Goal: Subscribe to service/newsletter

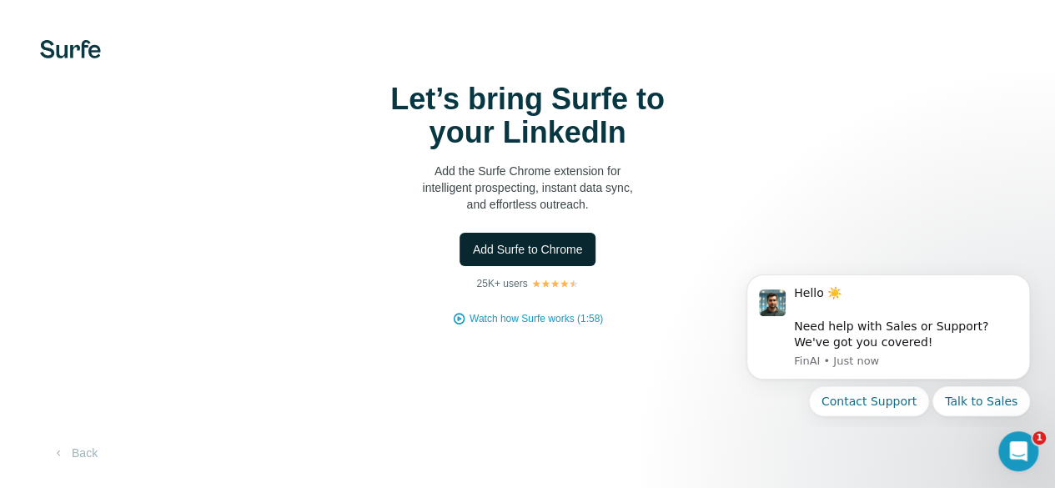
click at [473, 258] on span "Add Surfe to Chrome" at bounding box center [528, 249] width 110 height 17
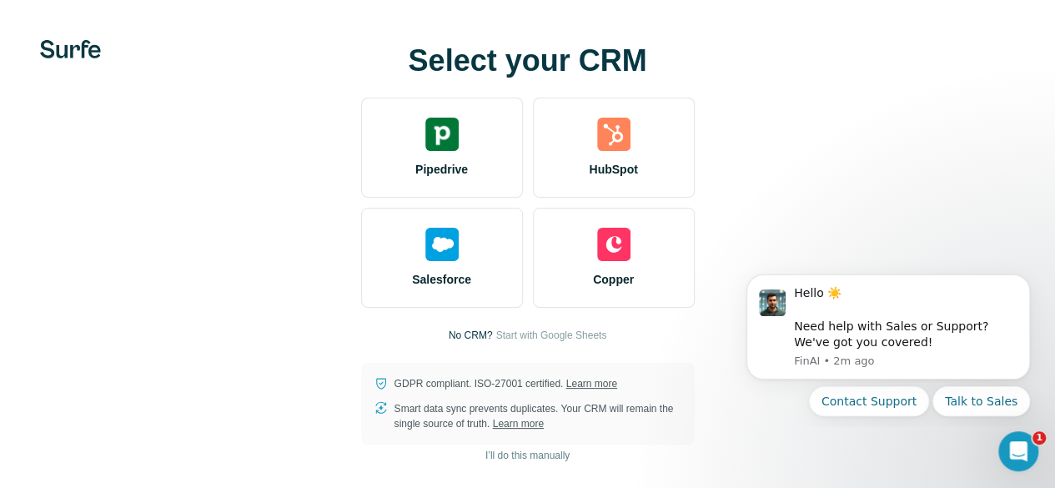
click at [0, 0] on video at bounding box center [0, 0] width 0 height 0
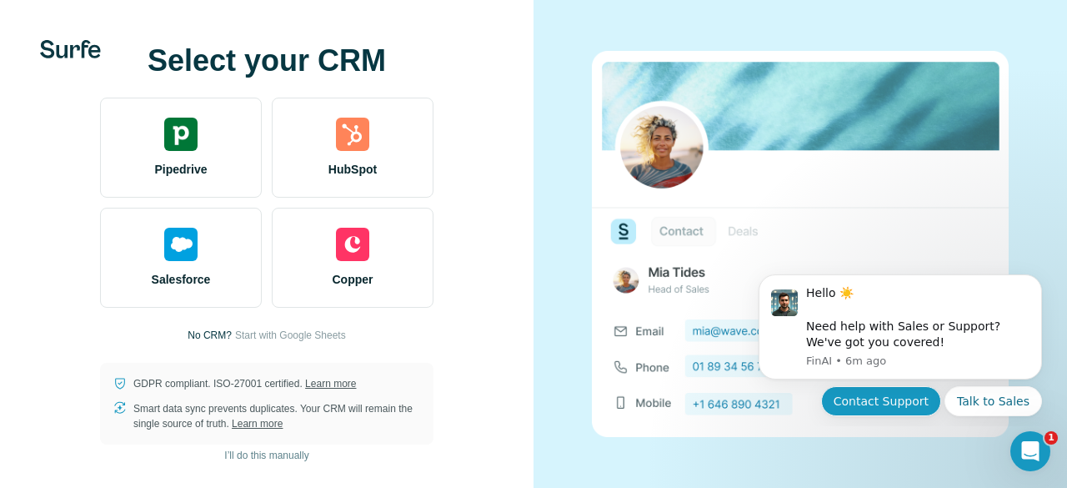
click at [900, 407] on button "Contact Support" at bounding box center [881, 401] width 120 height 30
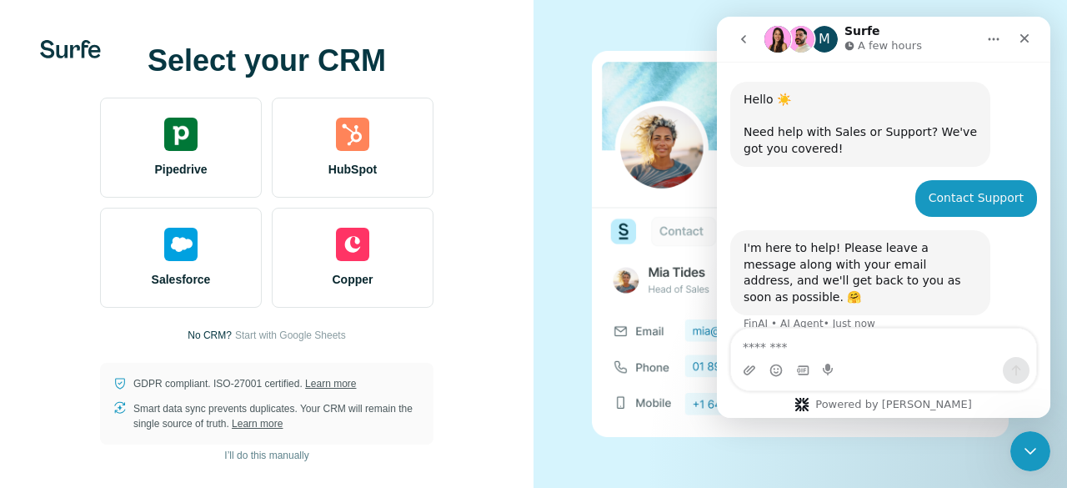
scroll to position [52, 0]
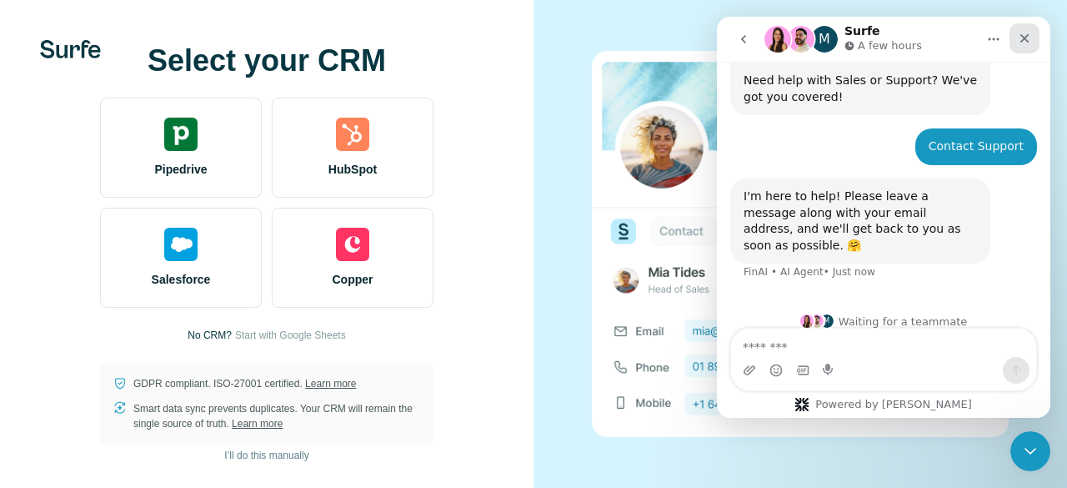
click at [1025, 33] on icon "Close" at bounding box center [1024, 38] width 13 height 13
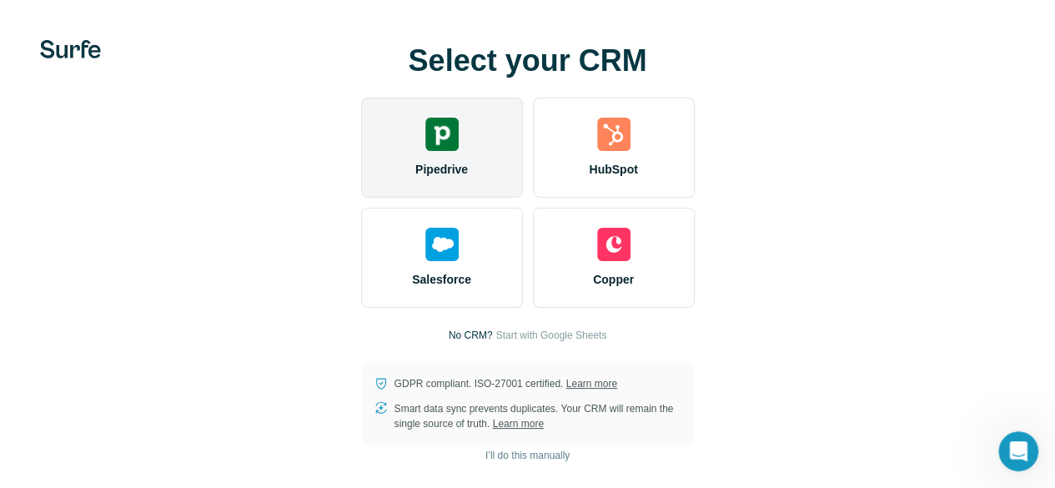
click at [361, 176] on div "Pipedrive" at bounding box center [442, 148] width 162 height 100
click at [361, 183] on div "Pipedrive" at bounding box center [442, 148] width 162 height 100
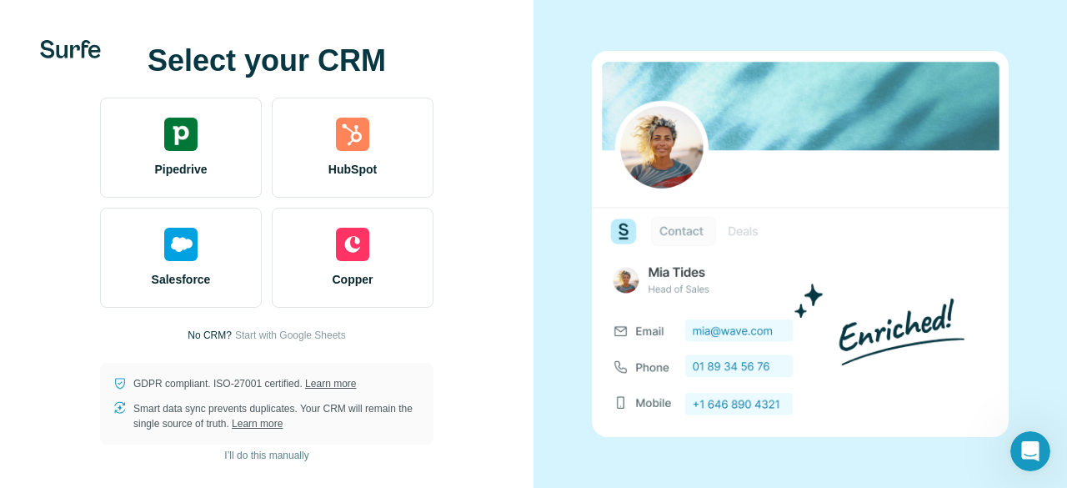
click at [663, 34] on div at bounding box center [801, 244] width 534 height 488
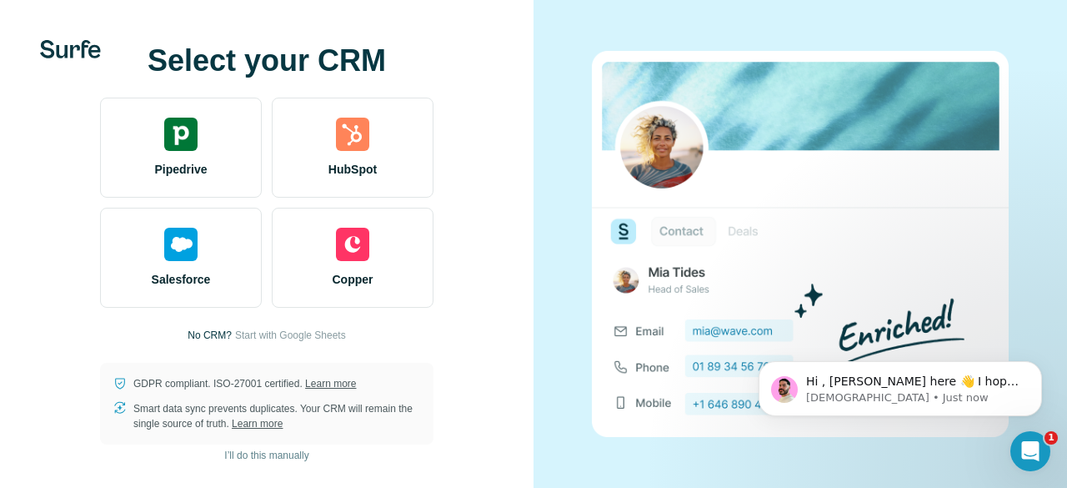
scroll to position [158, 0]
